Goal: Information Seeking & Learning: Learn about a topic

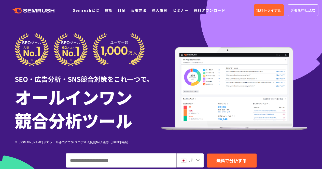
click at [107, 11] on link "機能" at bounding box center [109, 10] width 8 height 5
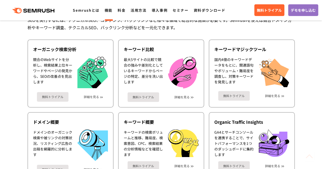
scroll to position [112, 0]
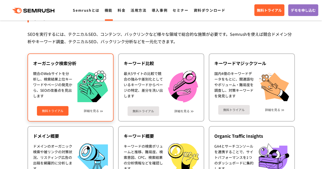
click at [78, 96] on img at bounding box center [92, 87] width 31 height 32
click at [56, 114] on link "無料トライアル" at bounding box center [53, 111] width 32 height 10
click at [99, 111] on link "詳細を見る" at bounding box center [91, 111] width 15 height 4
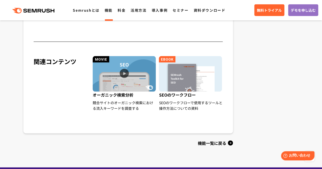
scroll to position [514, 0]
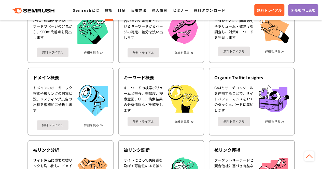
scroll to position [174, 0]
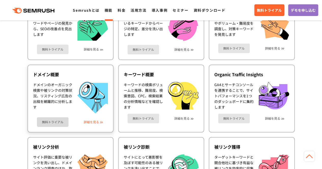
click at [98, 121] on link "詳細を見る" at bounding box center [91, 123] width 15 height 4
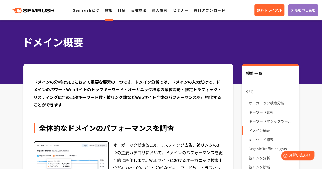
scroll to position [12, 0]
